Goal: Find specific page/section

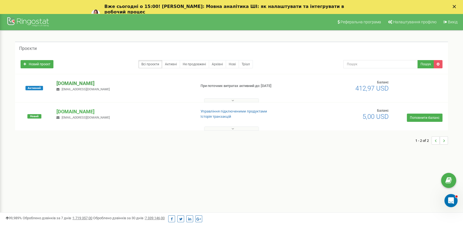
click at [86, 81] on p "[DOMAIN_NAME]" at bounding box center [123, 83] width 135 height 7
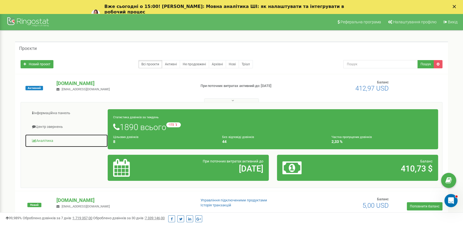
click at [46, 143] on link "Аналiтика" at bounding box center [66, 140] width 83 height 13
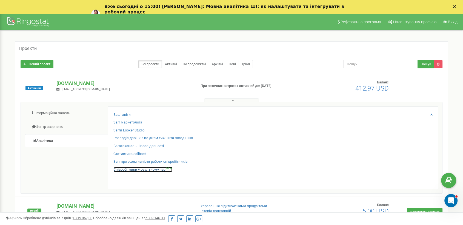
click at [119, 171] on link "Співробітники у реальному часі NEW" at bounding box center [143, 169] width 59 height 5
click at [138, 169] on link "Співробітники у реальному часі NEW" at bounding box center [143, 169] width 59 height 5
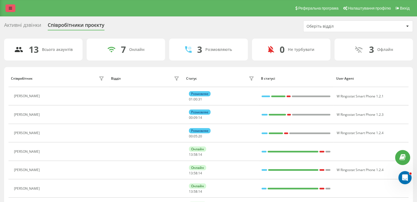
click at [6, 8] on link at bounding box center [10, 8] width 10 height 8
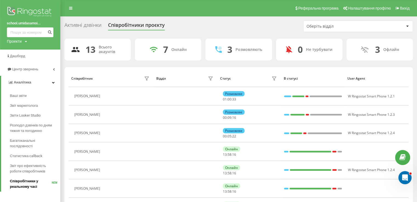
click at [20, 186] on span "Співробітники у реальному часі" at bounding box center [31, 184] width 42 height 11
click at [31, 84] on link "Аналiтика" at bounding box center [30, 82] width 59 height 13
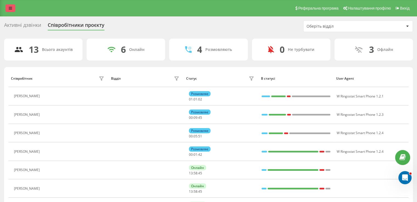
click at [12, 9] on icon at bounding box center [10, 8] width 3 height 4
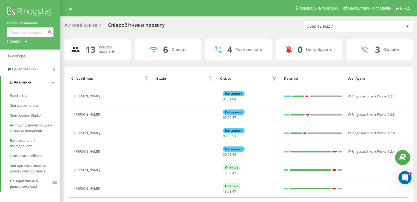
click at [51, 79] on link "Аналiтика" at bounding box center [30, 82] width 59 height 13
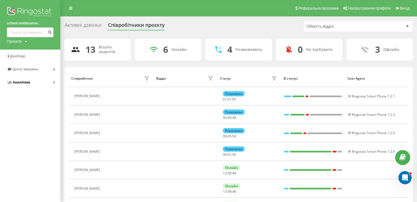
click at [51, 79] on link "Аналiтика" at bounding box center [30, 82] width 60 height 13
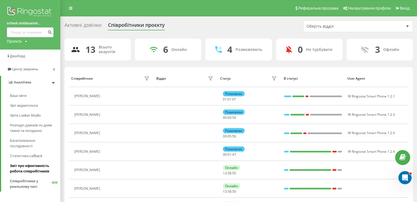
click at [36, 172] on span "Звіт про ефективність роботи співробітників" at bounding box center [34, 168] width 48 height 11
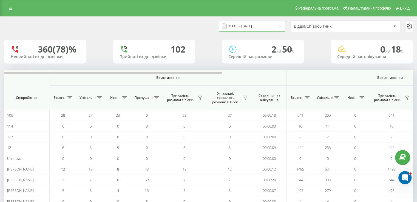
click at [243, 27] on input "19.07.2025 - 19.08.2025" at bounding box center [252, 26] width 66 height 11
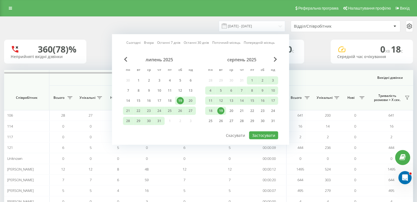
click at [219, 110] on div "19" at bounding box center [220, 110] width 7 height 7
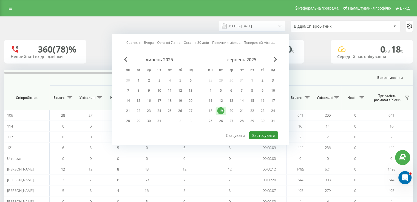
click at [260, 132] on button "Застосувати" at bounding box center [263, 136] width 29 height 8
type input "19.08.2025 - 19.08.2025"
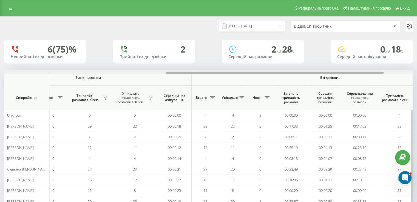
drag, startPoint x: 215, startPoint y: 75, endPoint x: 366, endPoint y: 95, distance: 152.6
click at [369, 99] on div "Вхідні дзвінки Вихідні дзвінки Всі дзвінки Співробітник Всього Унікальні Нові П…" at bounding box center [208, 144] width 409 height 148
